Goal: Task Accomplishment & Management: Complete application form

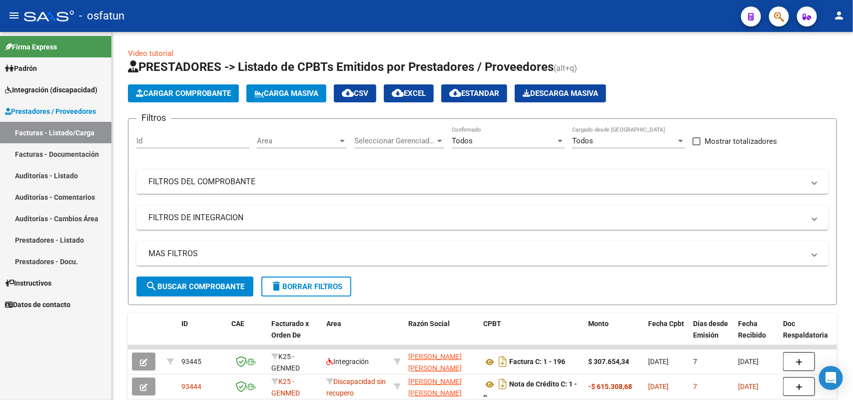
click at [55, 88] on span "Integración (discapacidad)" at bounding box center [51, 89] width 92 height 11
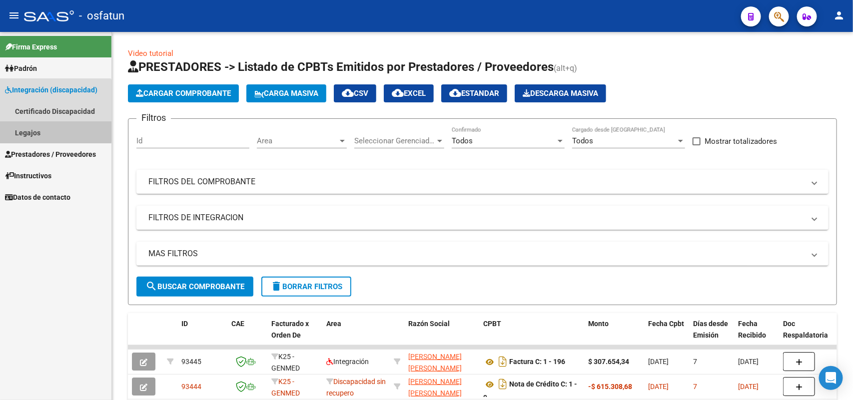
click at [31, 130] on link "Legajos" at bounding box center [55, 132] width 111 height 21
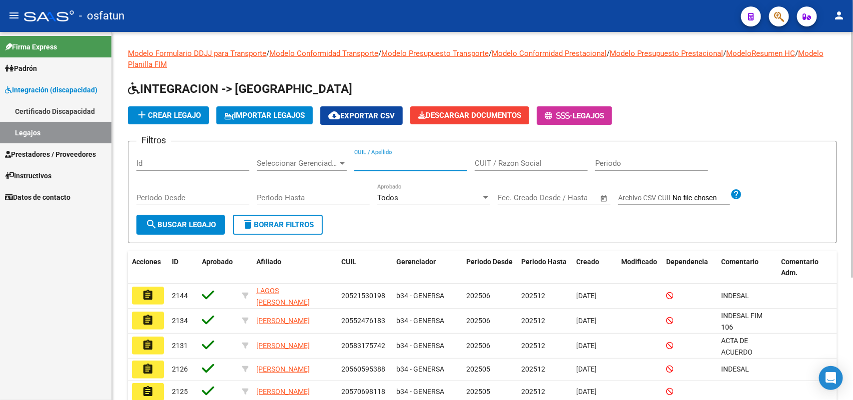
click at [387, 159] on input "CUIL / Apellido" at bounding box center [410, 163] width 113 height 9
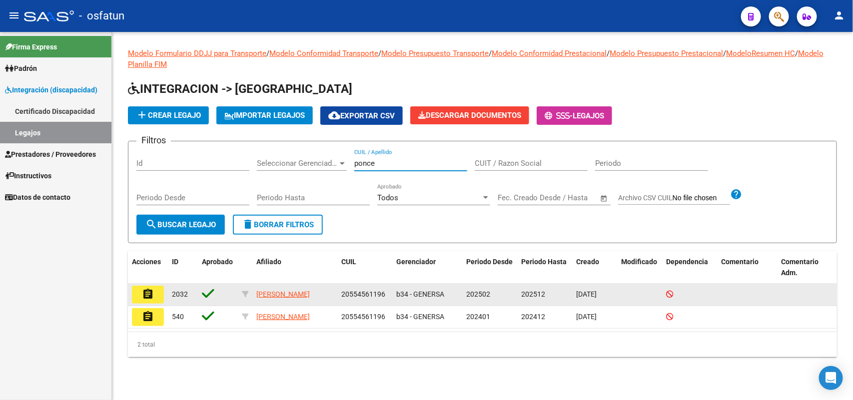
type input "ponce"
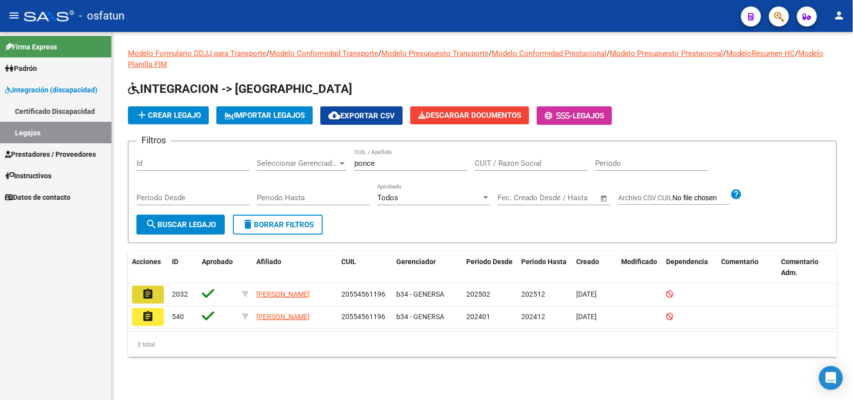
click at [148, 295] on mat-icon "assignment" at bounding box center [148, 294] width 12 height 12
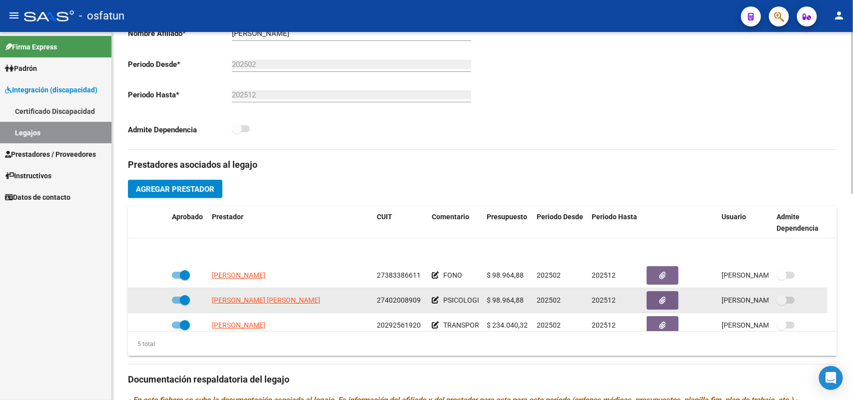
scroll to position [35, 0]
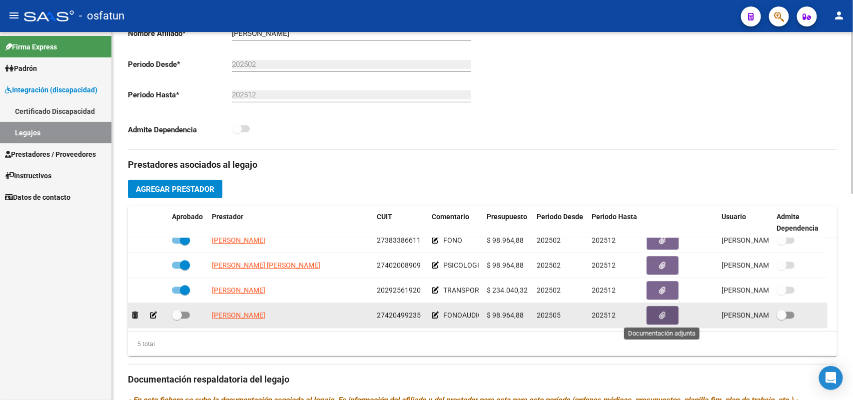
click at [661, 312] on icon "button" at bounding box center [663, 315] width 6 height 7
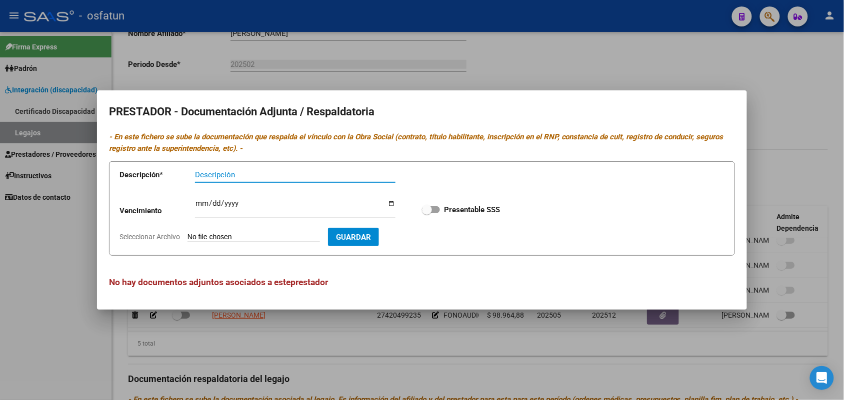
click at [232, 172] on input "Descripción" at bounding box center [295, 174] width 200 height 9
click at [238, 239] on input "Seleccionar Archivo" at bounding box center [253, 237] width 132 height 9
type input "C:\fakepath\prestador (cambio) fono_0001.pdf"
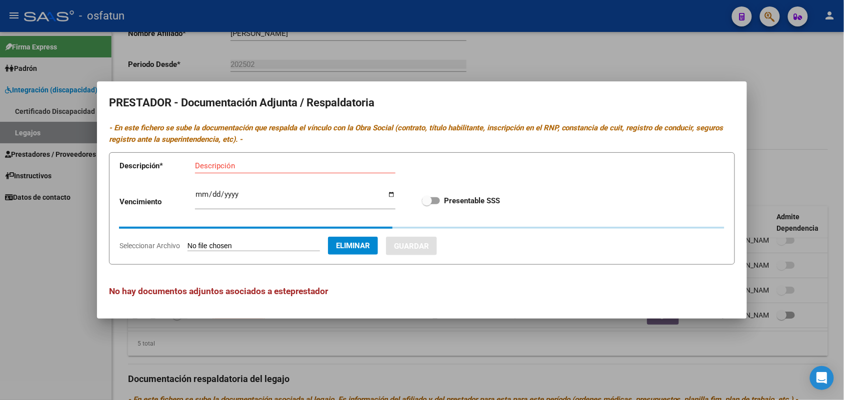
click at [243, 164] on input "Descripción" at bounding box center [295, 165] width 200 height 9
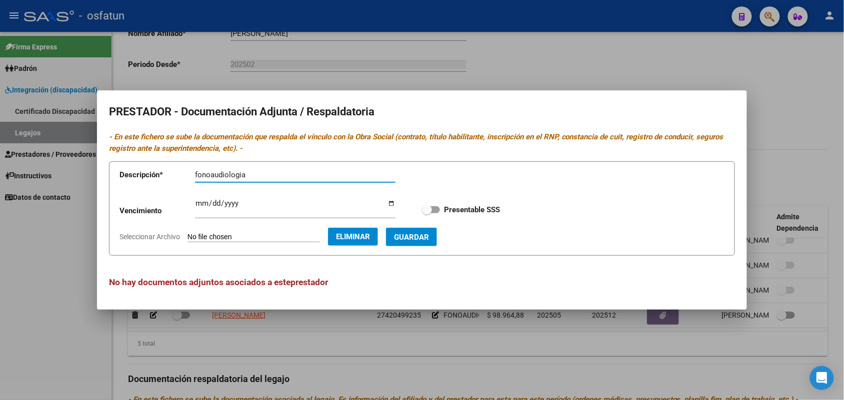
type input "fonoaudiologia"
click at [429, 236] on span "Guardar" at bounding box center [411, 237] width 35 height 9
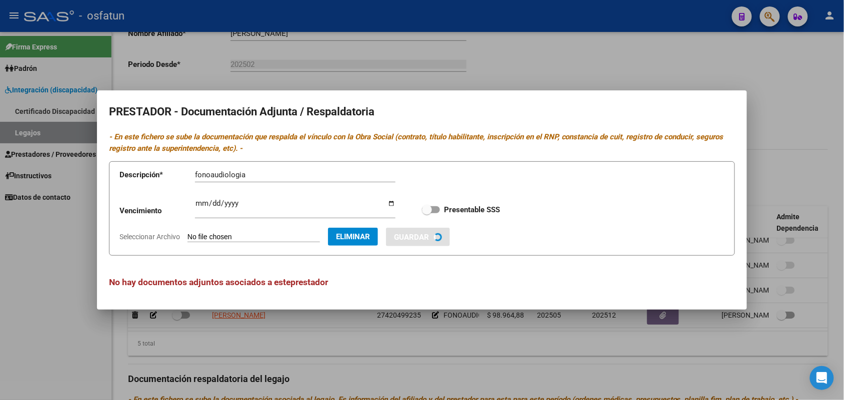
checkbox input "true"
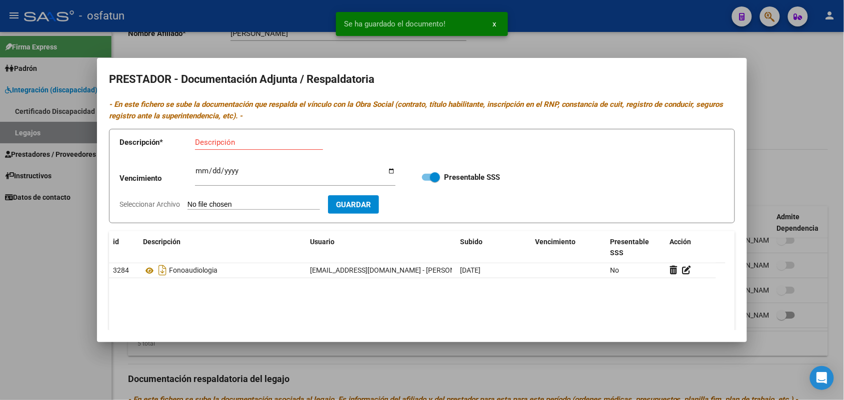
click at [800, 86] on div at bounding box center [422, 200] width 844 height 400
